Goal: Task Accomplishment & Management: Complete application form

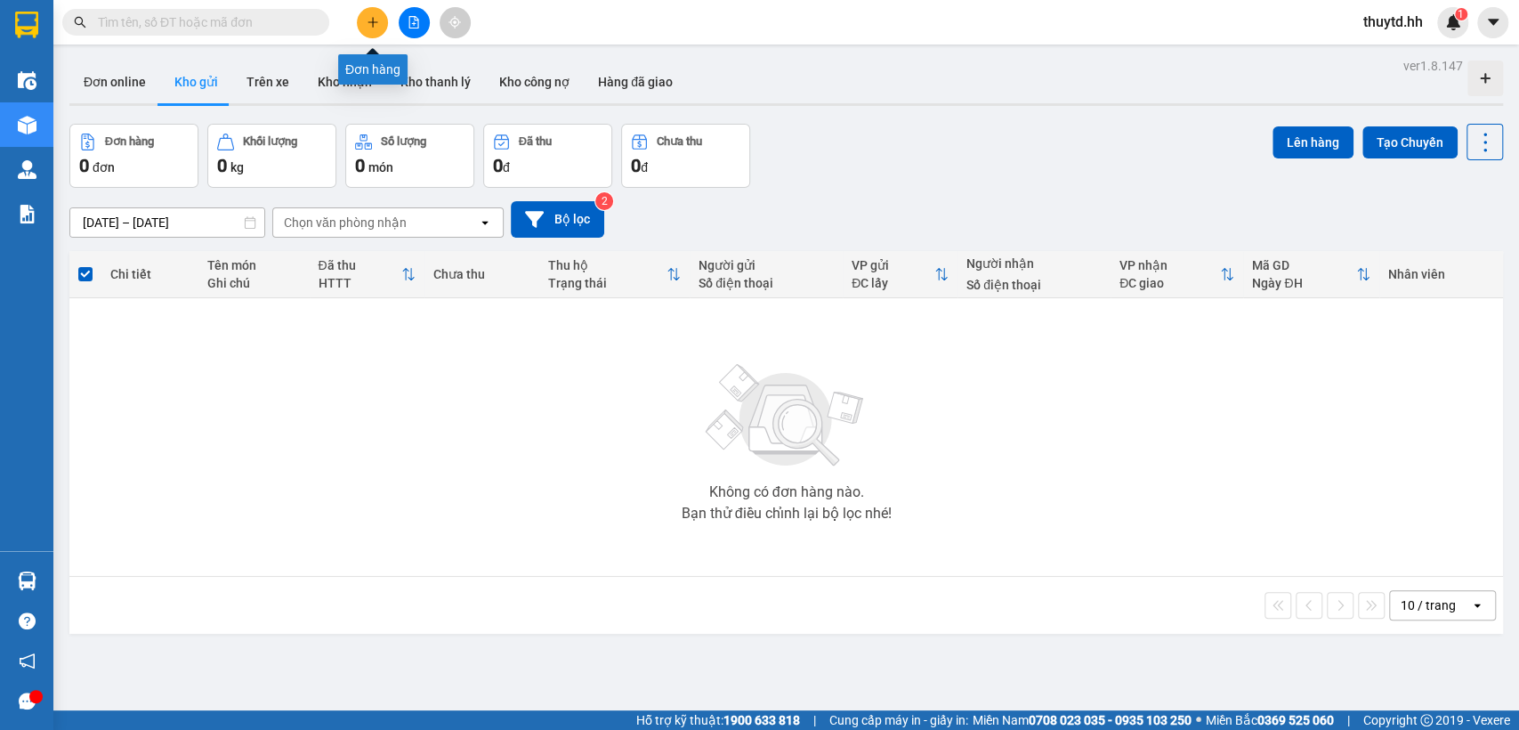
click at [368, 18] on icon "plus" at bounding box center [373, 22] width 12 height 12
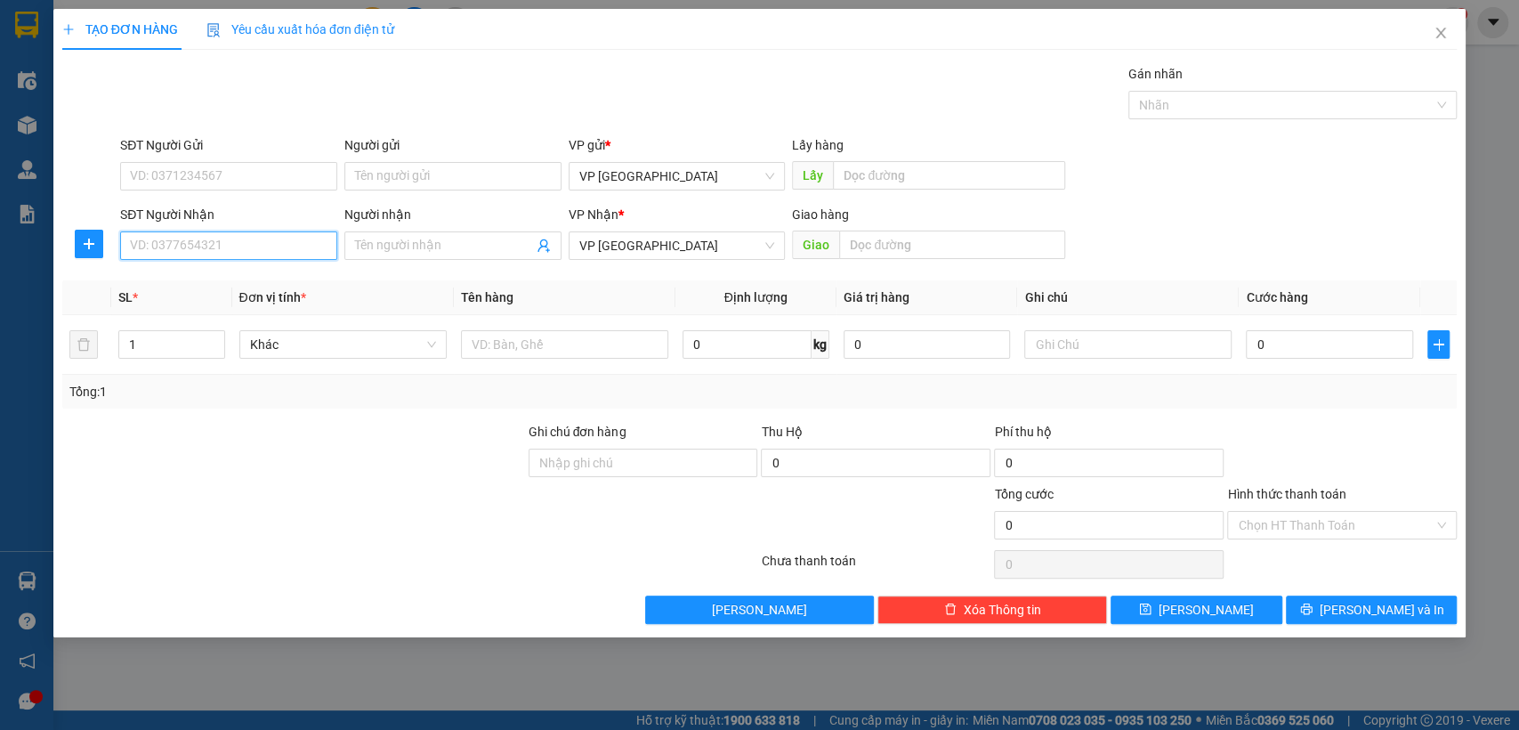
click at [270, 242] on input "SĐT Người Nhận" at bounding box center [228, 245] width 217 height 28
type input "0383583374"
click at [221, 284] on div "0383583374" at bounding box center [229, 281] width 196 height 20
type input "bãi xe"
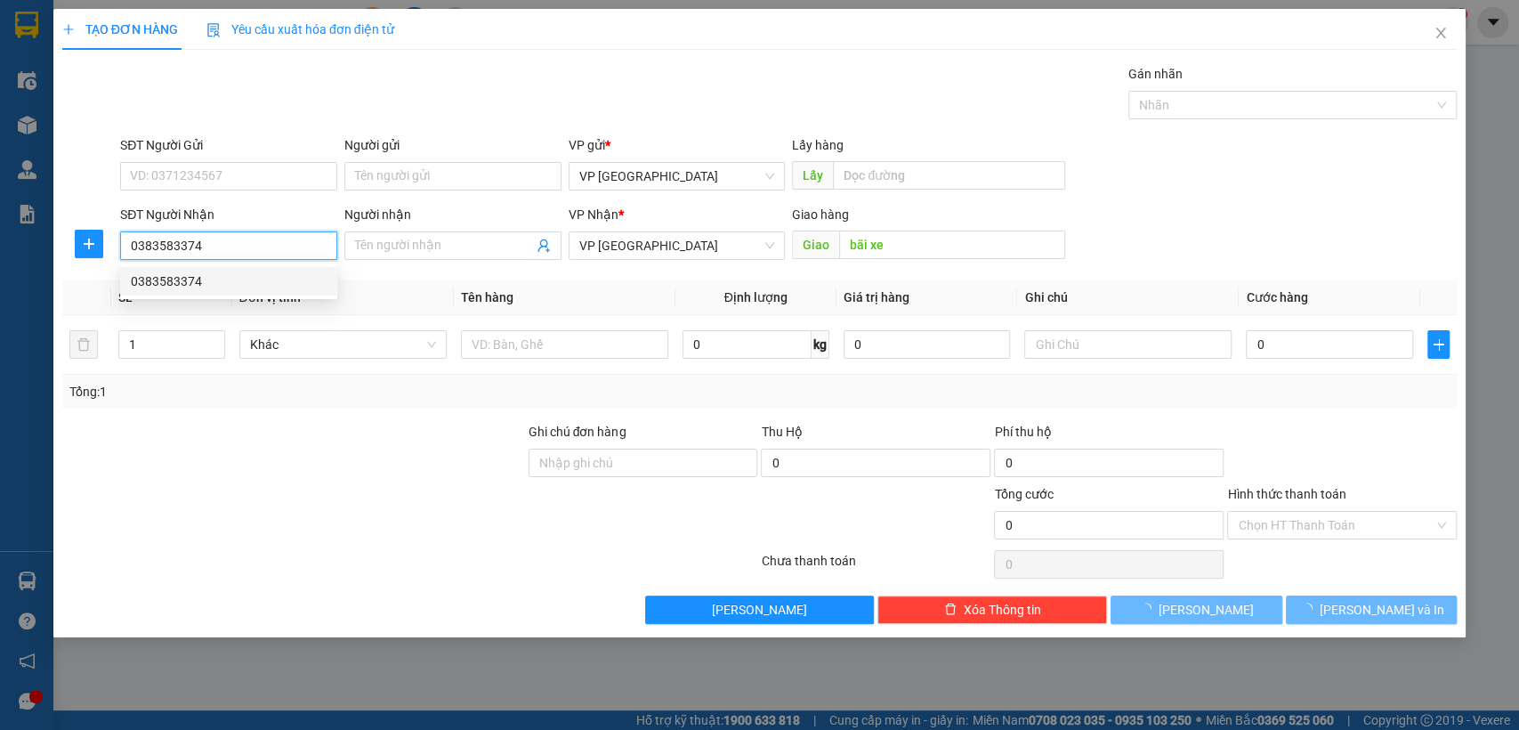
type input "50.000"
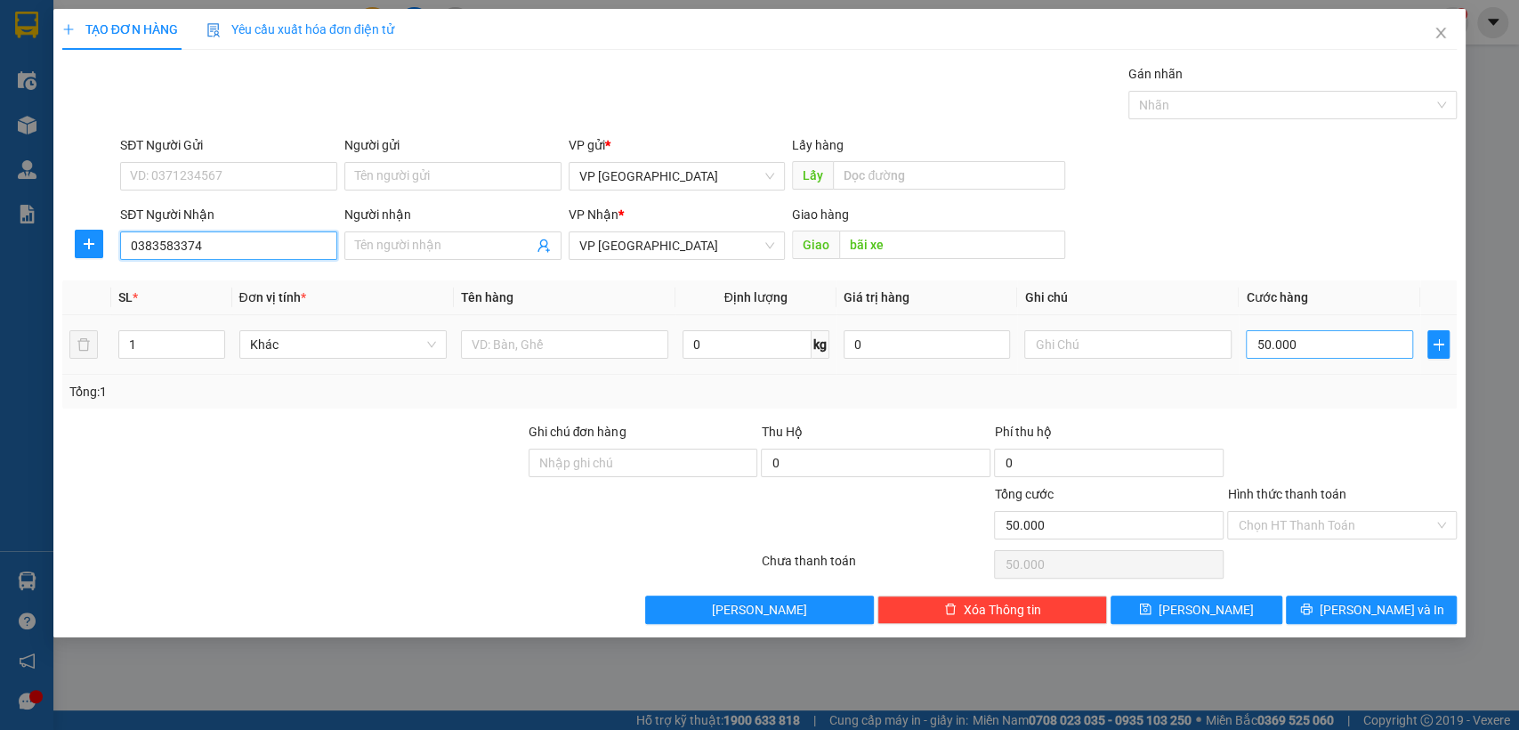
type input "0383583374"
click at [1376, 352] on input "50.000" at bounding box center [1329, 344] width 167 height 28
type input "3"
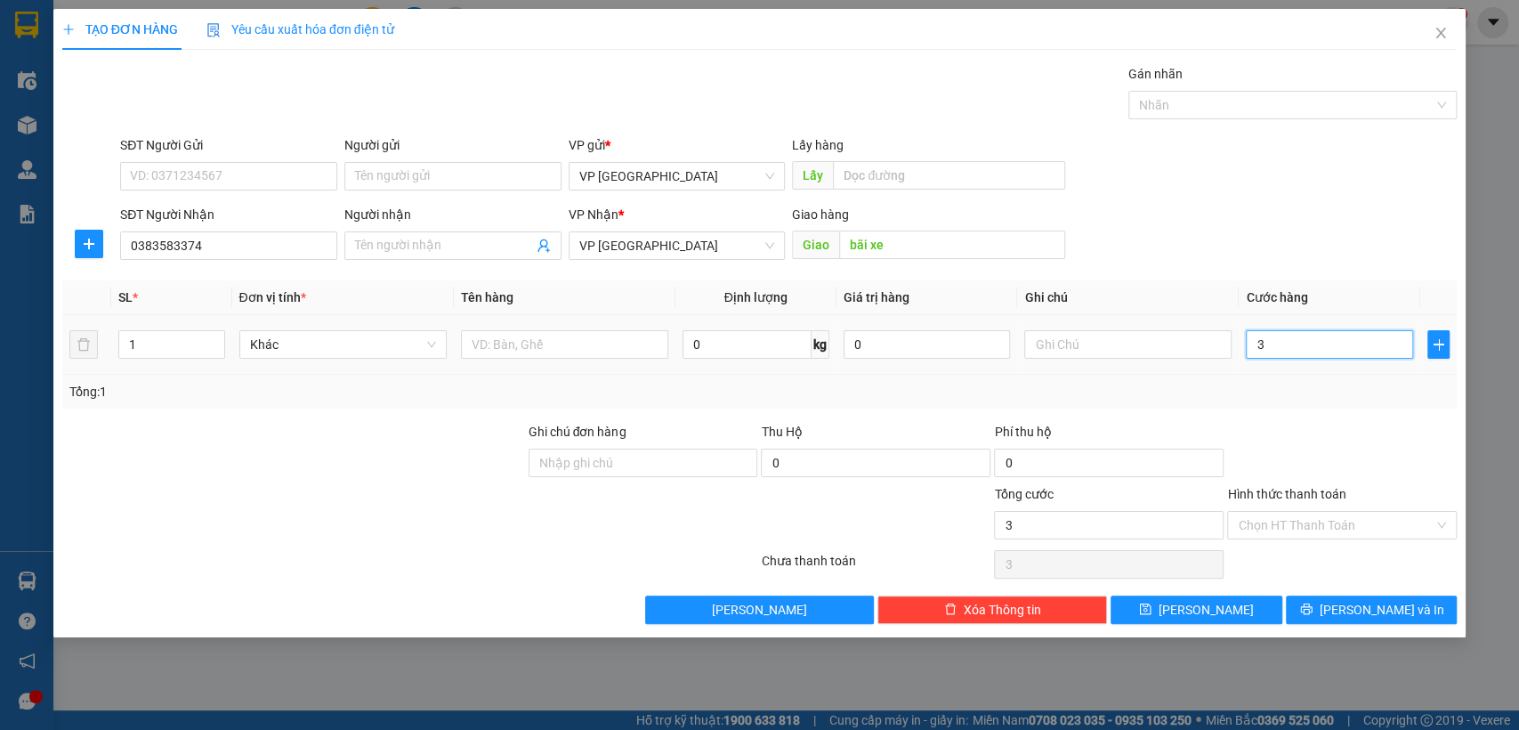
type input "30"
type input "300"
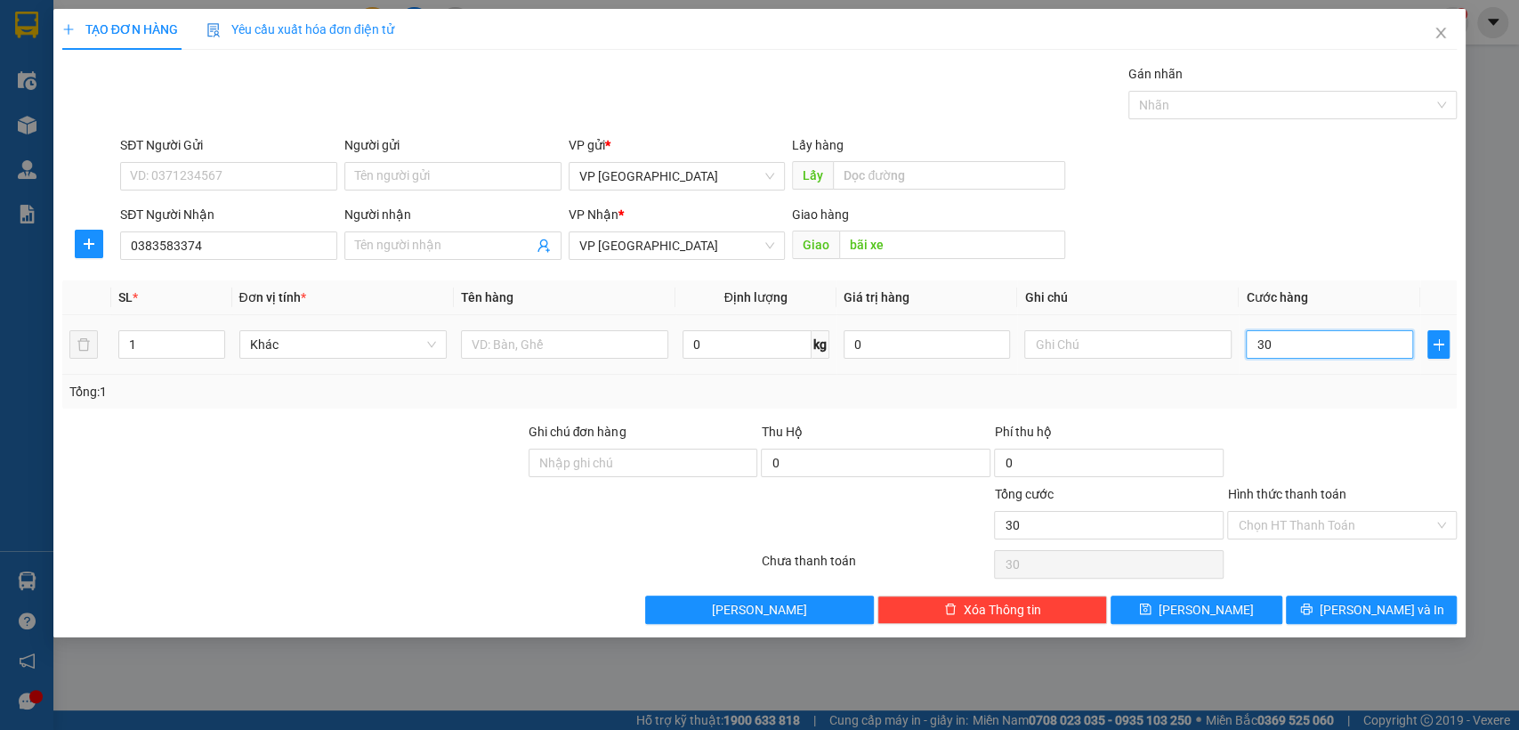
type input "300"
type input "3.000"
type input "30.000"
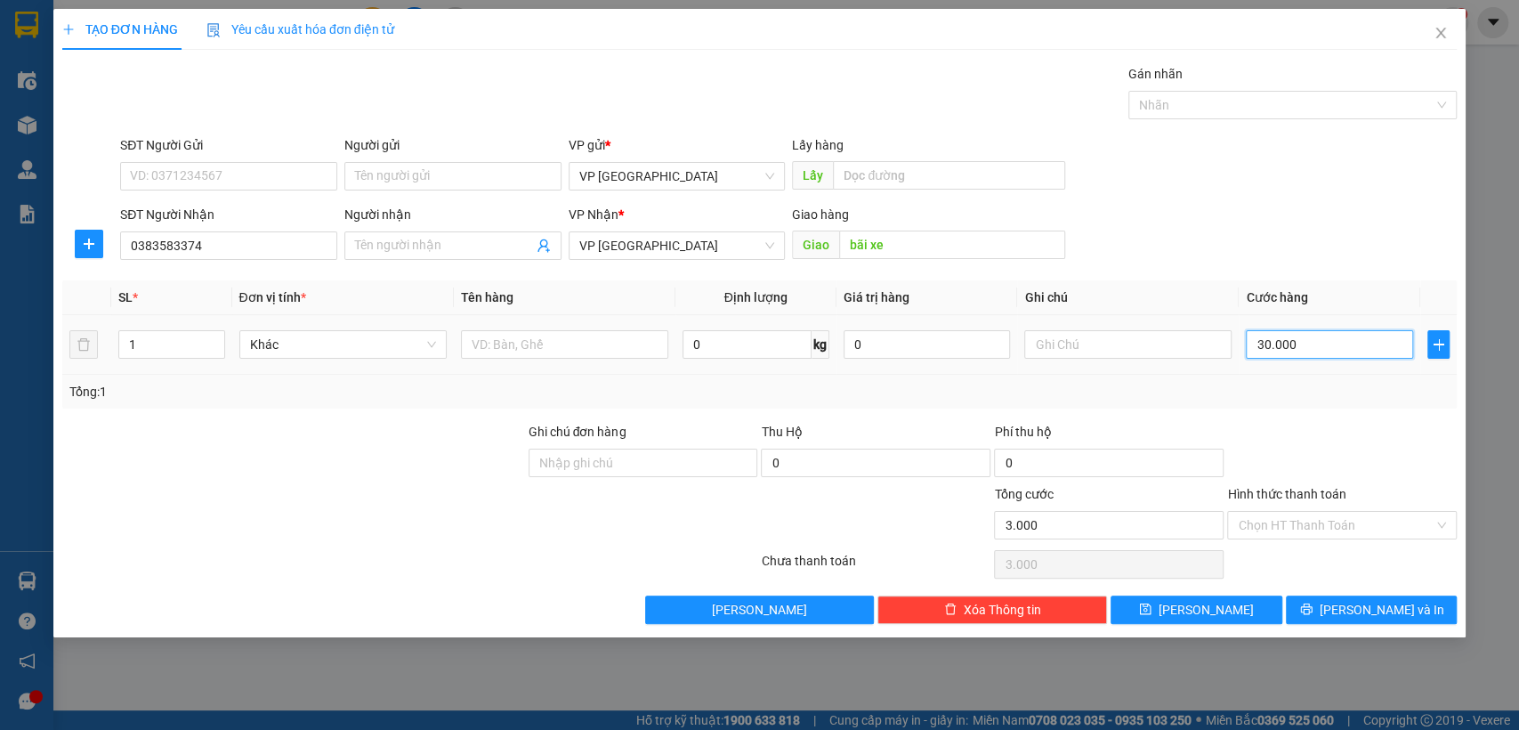
type input "30.000"
type input "300.000"
type input "30.000"
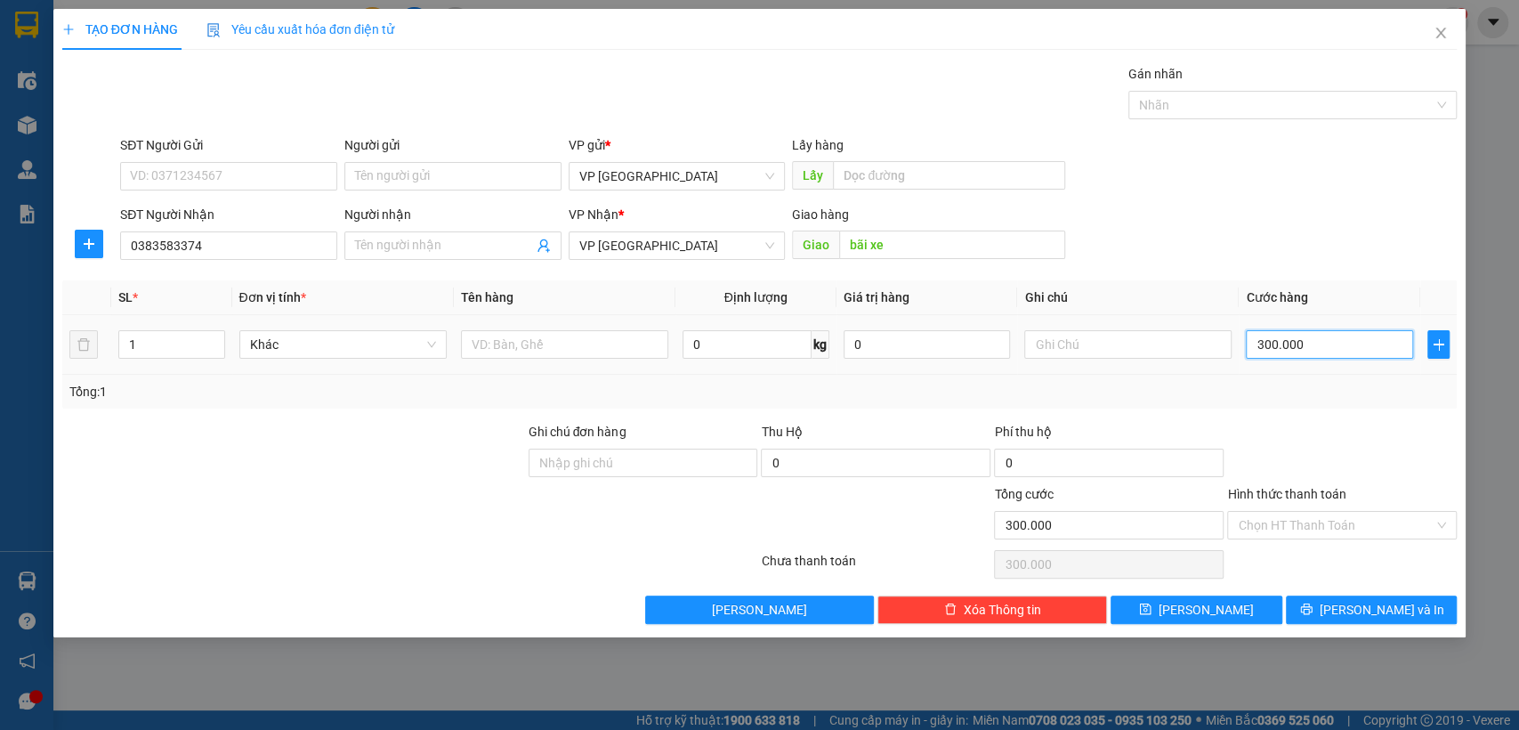
type input "30.000"
click at [1007, 244] on input "bãi xe" at bounding box center [952, 244] width 226 height 28
type input "bãi xe [croi]"
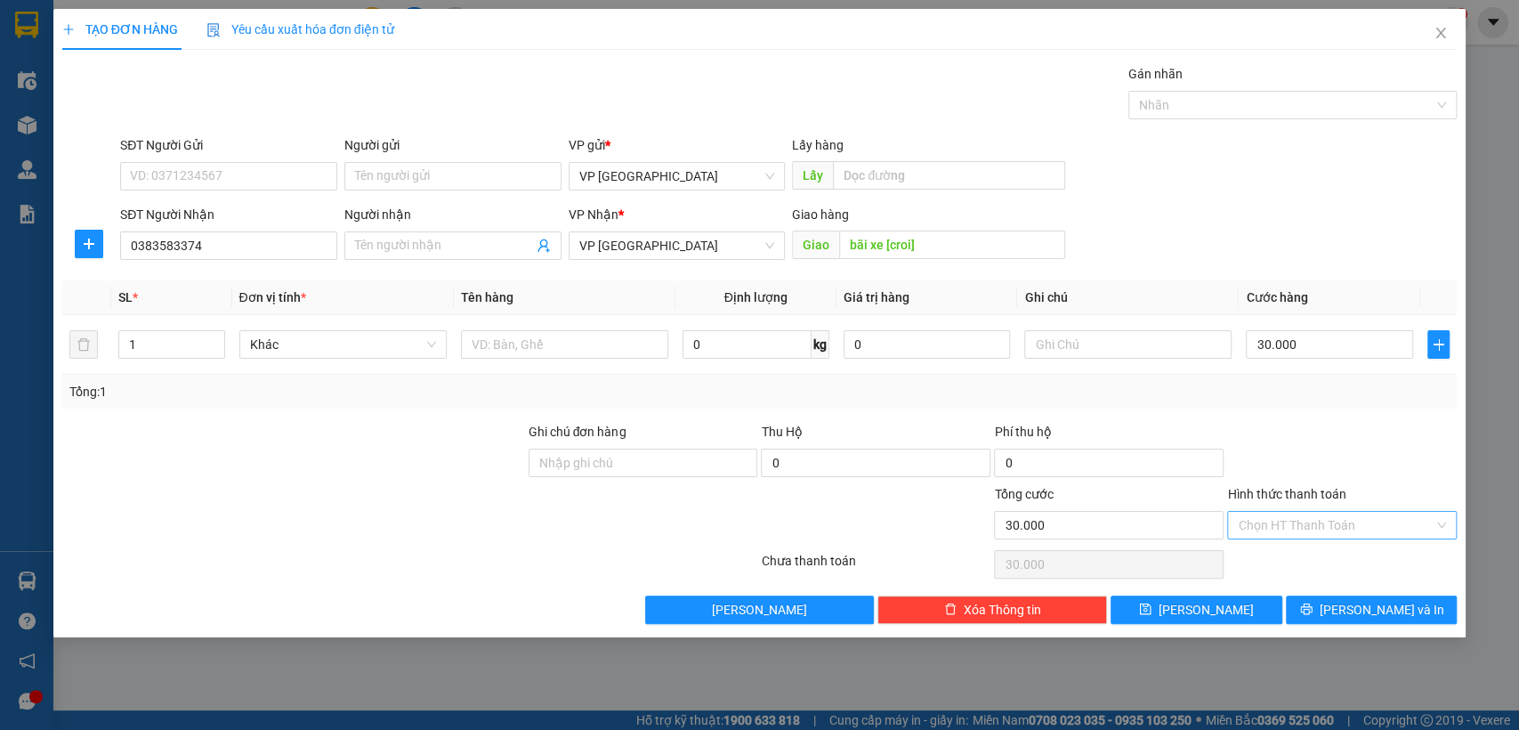
click at [1410, 517] on input "Hình thức thanh toán" at bounding box center [1336, 525] width 196 height 27
click at [1286, 562] on div "Tại văn phòng" at bounding box center [1342, 560] width 208 height 20
type input "0"
click at [1205, 612] on span "[PERSON_NAME]" at bounding box center [1206, 610] width 95 height 20
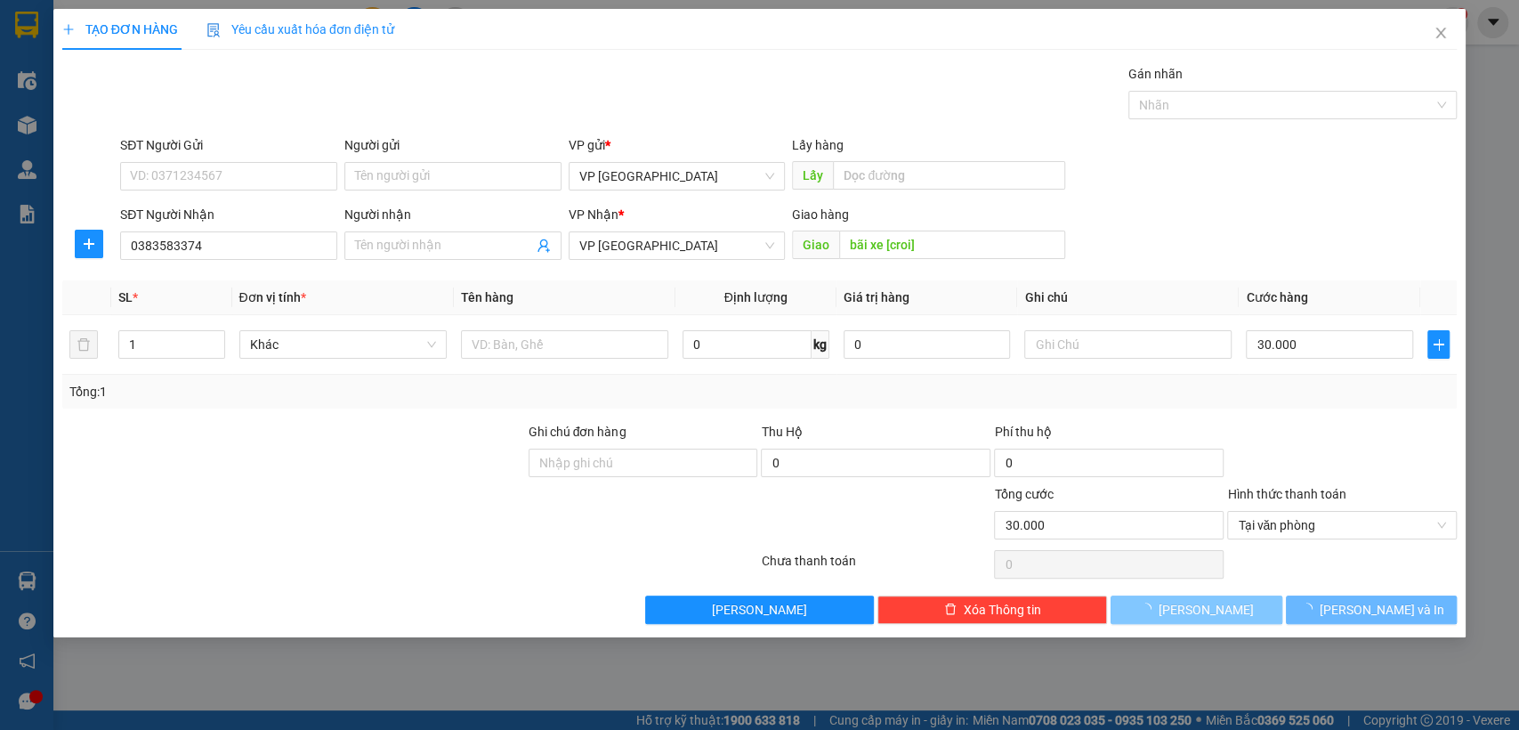
type input "0"
